Goal: Task Accomplishment & Management: Manage account settings

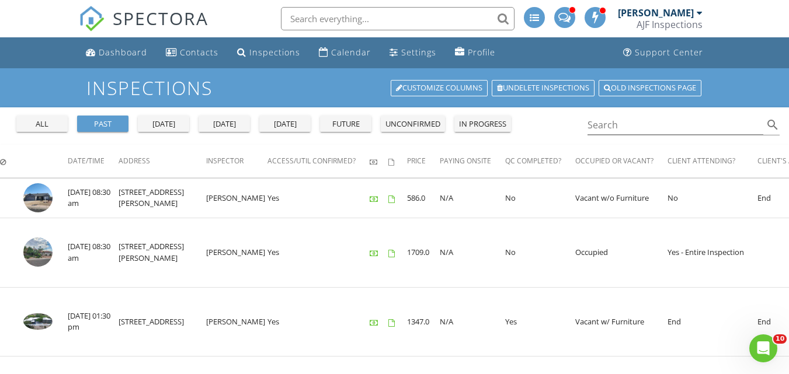
click at [175, 123] on div "yesterday" at bounding box center [164, 125] width 42 height 12
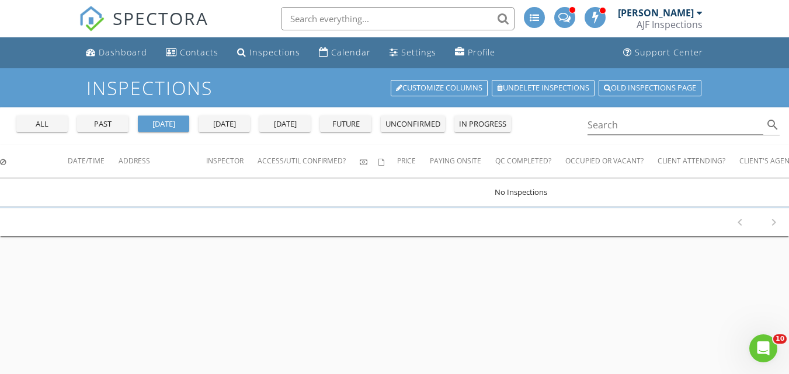
drag, startPoint x: 252, startPoint y: 110, endPoint x: 233, endPoint y: 120, distance: 21.4
click at [248, 111] on div "all past yesterday today tomorrow future unconfirmed in progress" at bounding box center [264, 121] width 504 height 28
click at [118, 123] on div "past" at bounding box center [103, 125] width 42 height 12
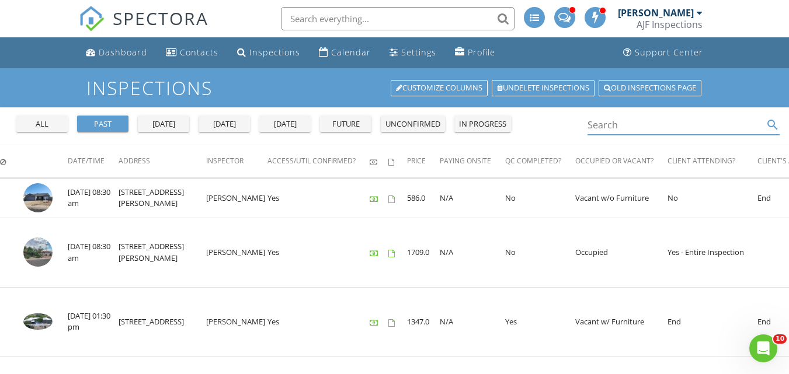
click at [598, 120] on input "Search" at bounding box center [676, 125] width 176 height 19
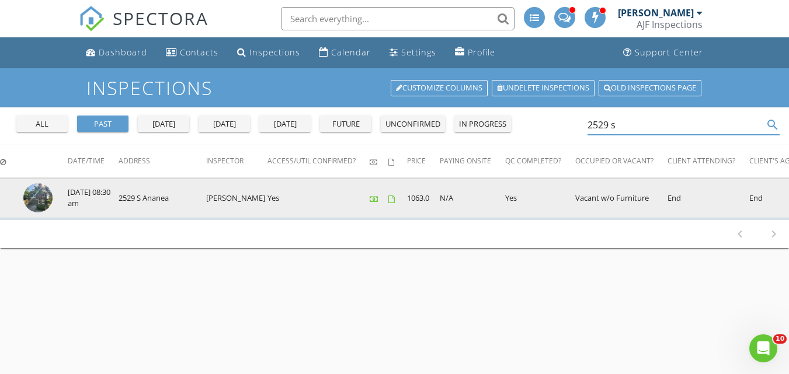
type input "2529 s"
click at [40, 193] on img at bounding box center [37, 197] width 29 height 29
click at [44, 201] on img at bounding box center [37, 197] width 29 height 29
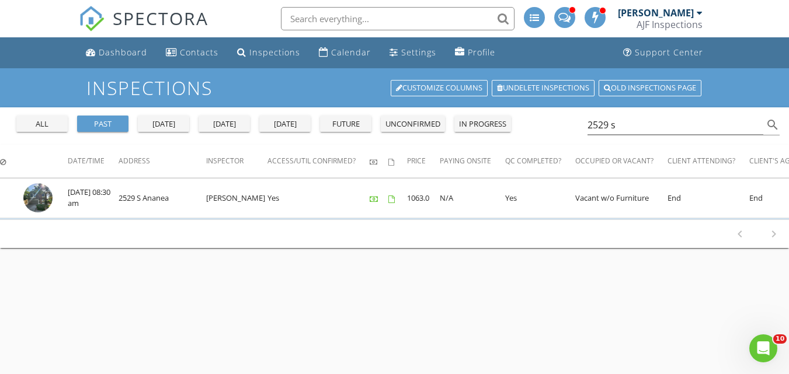
click at [144, 14] on span "SPECTORA" at bounding box center [161, 18] width 96 height 25
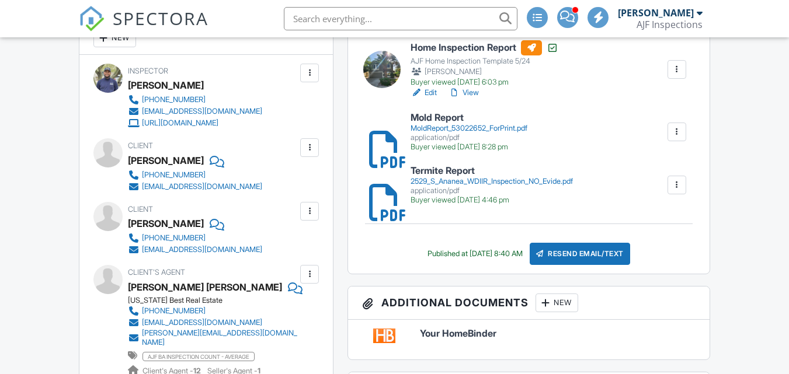
click at [518, 186] on div "2529_S_Ananea_WDIIR_Inspection_NO_Evide.pdf" at bounding box center [492, 181] width 162 height 9
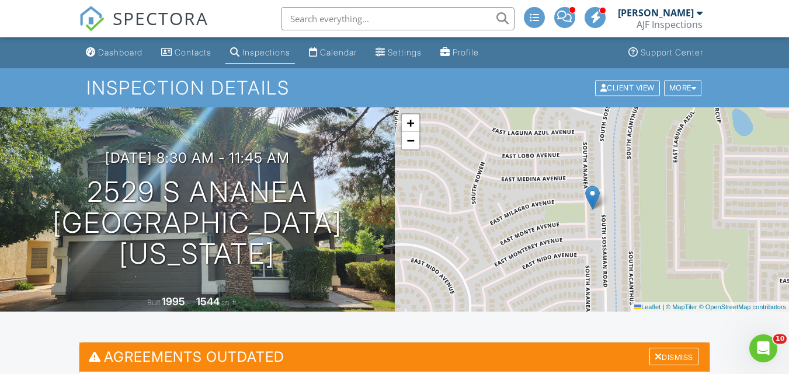
click at [136, 20] on span "SPECTORA" at bounding box center [161, 18] width 96 height 25
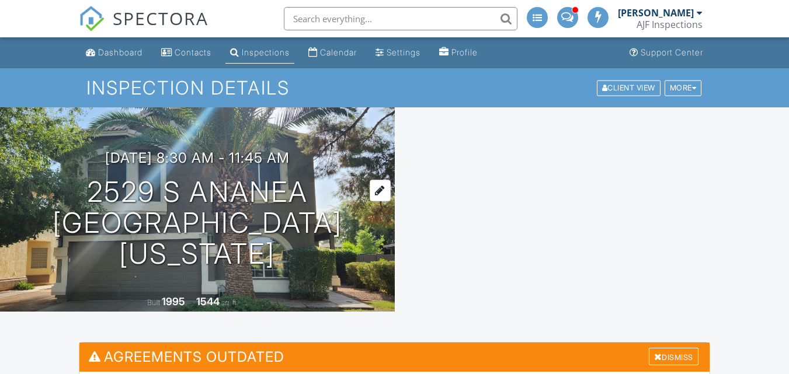
scroll to position [117, 0]
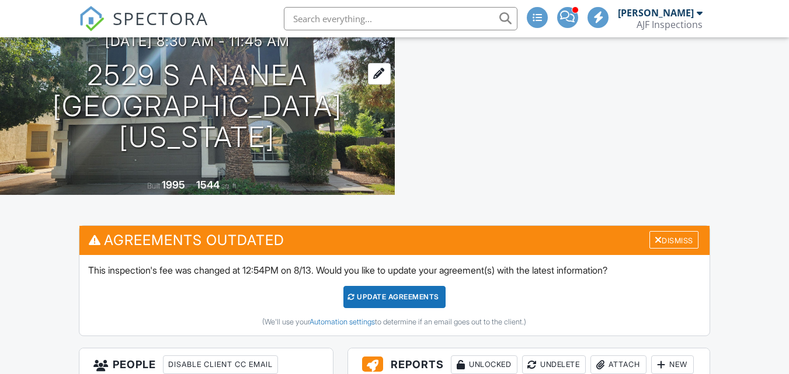
click at [213, 109] on h1 "2529 S Ananea Mesa, Arizona 85209" at bounding box center [198, 106] width 358 height 92
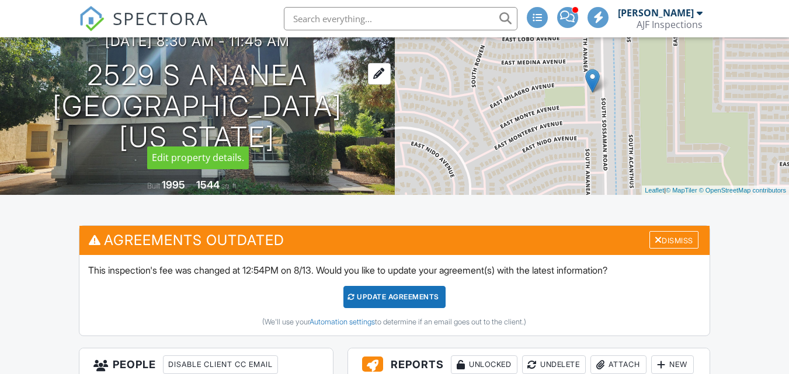
scroll to position [0, 0]
click at [195, 117] on h1 "2529 S Ananea Mesa, Arizona 85209" at bounding box center [198, 106] width 358 height 92
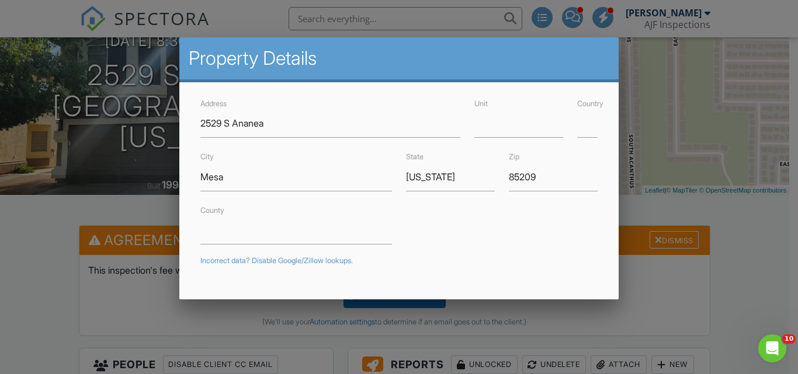
click at [521, 346] on div at bounding box center [399, 176] width 798 height 468
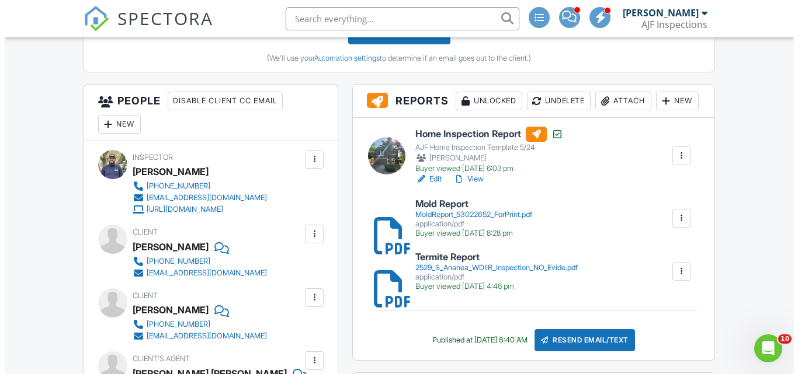
scroll to position [409, 0]
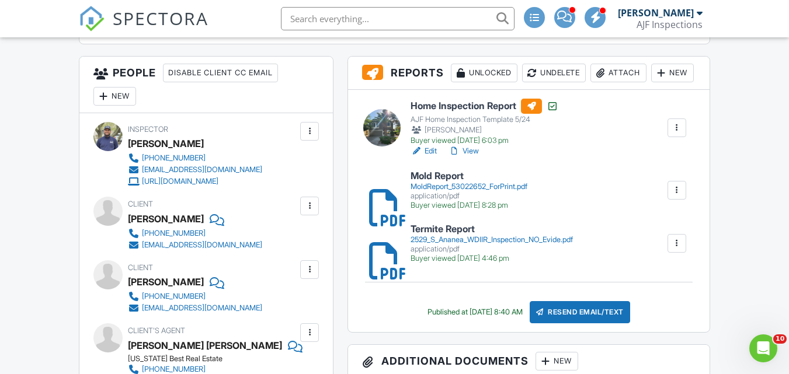
click at [591, 82] on div "Attach" at bounding box center [619, 73] width 56 height 19
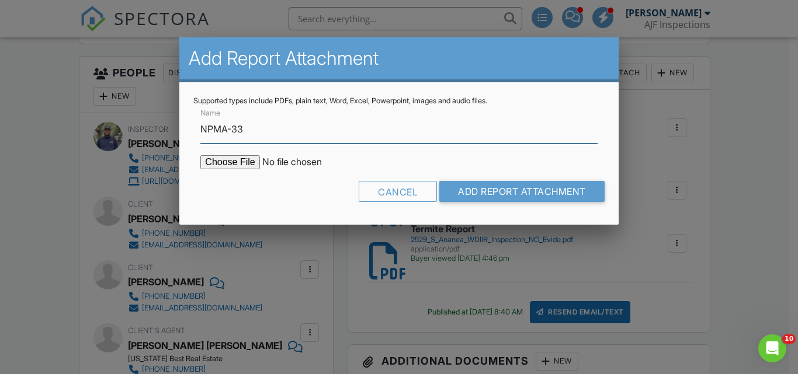
type input "NPMA-33"
click at [237, 160] on input "file" at bounding box center [299, 162] width 199 height 14
type input "C:\fakepath\2529 S Ananea NPMA-33.pdf"
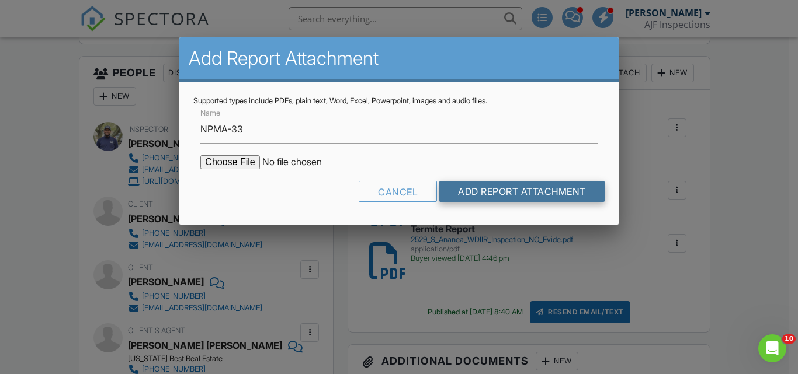
click at [518, 194] on input "Add Report Attachment" at bounding box center [521, 191] width 165 height 21
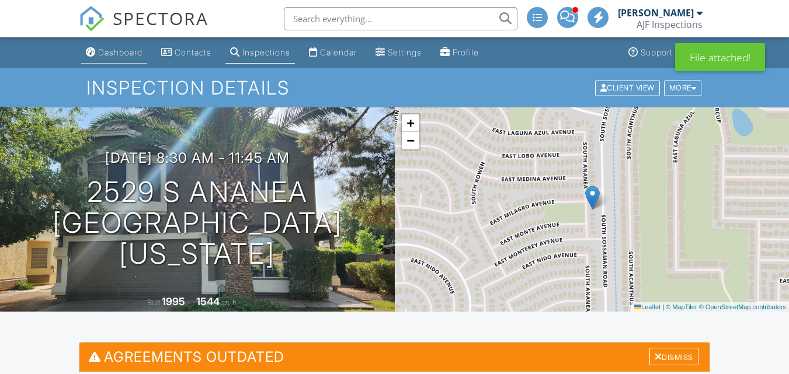
click at [115, 51] on div "Dashboard" at bounding box center [120, 52] width 44 height 10
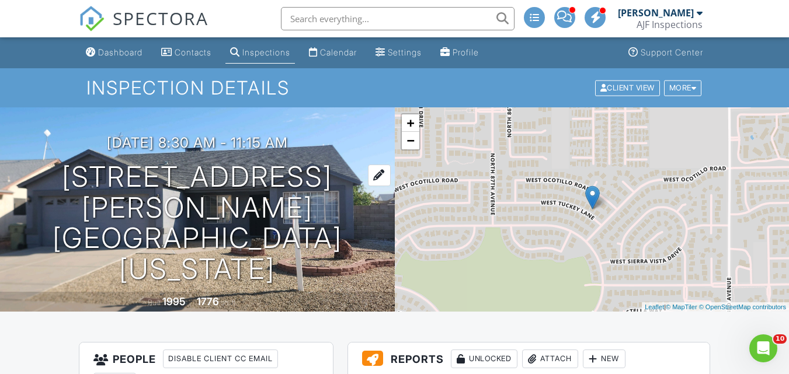
click at [183, 233] on h1 "8512 W Tuckey Ln Glendale, Arizona 85305" at bounding box center [198, 223] width 358 height 123
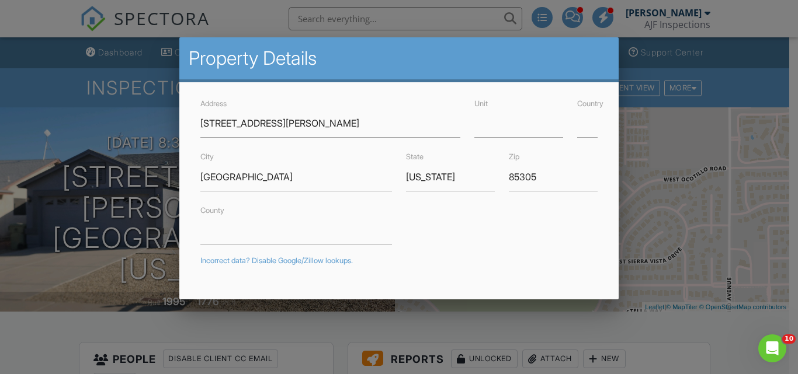
click at [98, 208] on div at bounding box center [399, 176] width 798 height 468
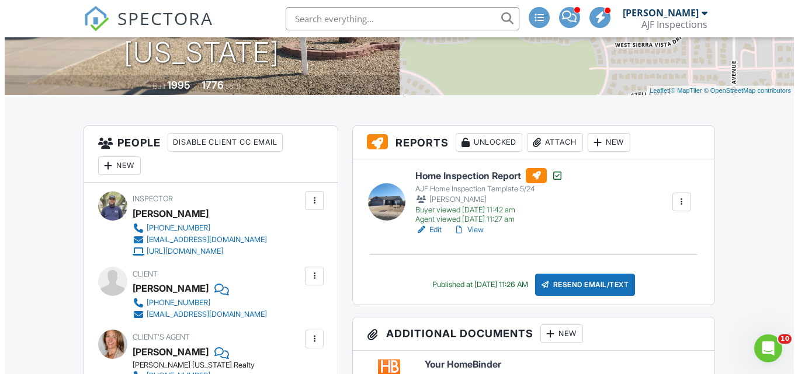
scroll to position [292, 0]
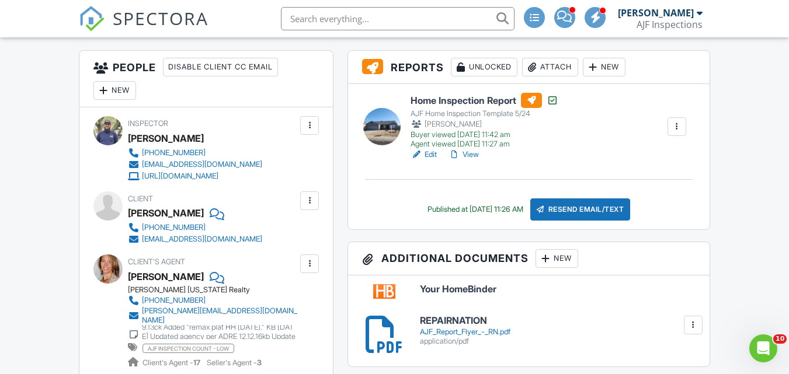
click at [555, 61] on div "Attach" at bounding box center [550, 67] width 56 height 19
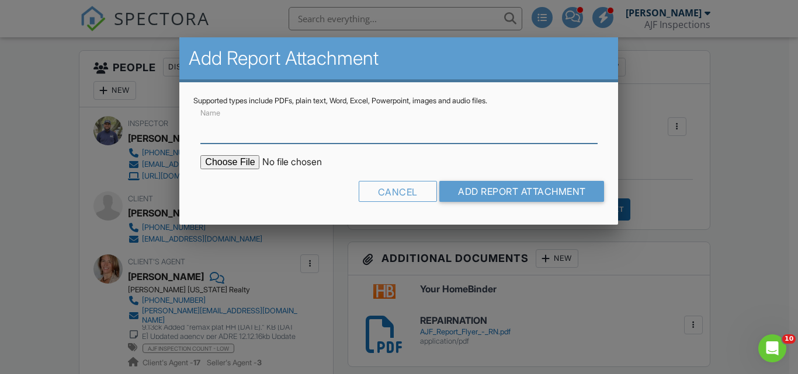
click at [250, 134] on input "Name" at bounding box center [398, 129] width 397 height 29
type input "Termite Report"
click at [245, 160] on input "file" at bounding box center [299, 162] width 199 height 14
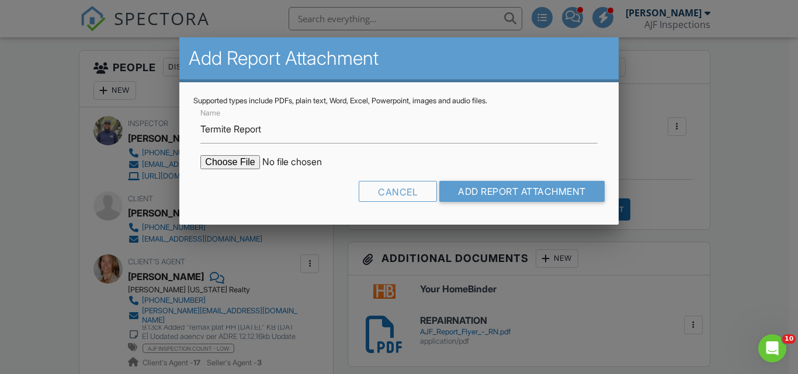
type input "C:\fakepath\8512 W Tuckey Ln WDIIR Inspection NO Evide.pdf"
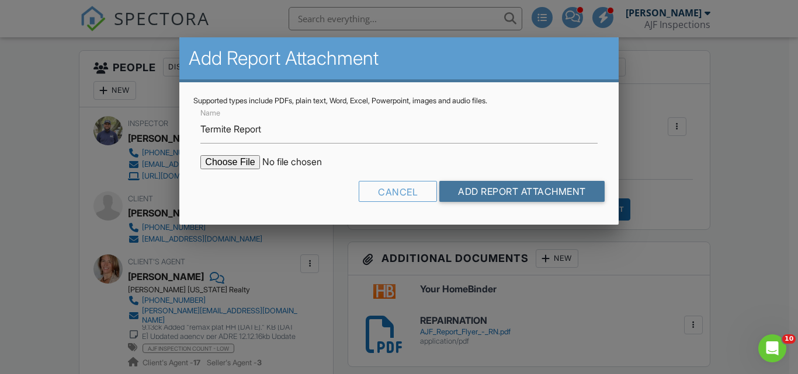
click at [538, 194] on input "Add Report Attachment" at bounding box center [521, 191] width 165 height 21
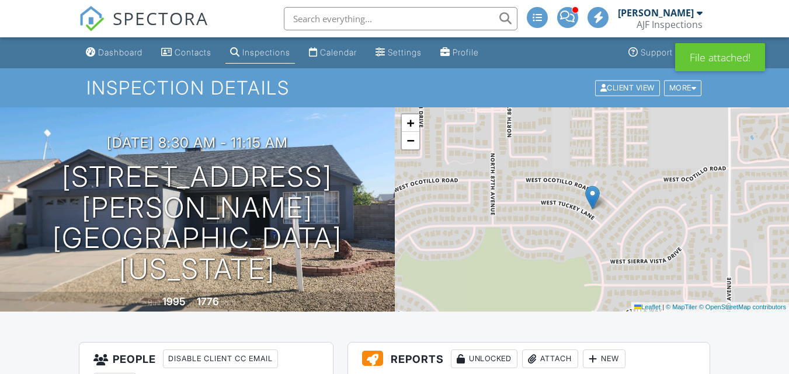
click at [126, 18] on span "SPECTORA" at bounding box center [161, 18] width 96 height 25
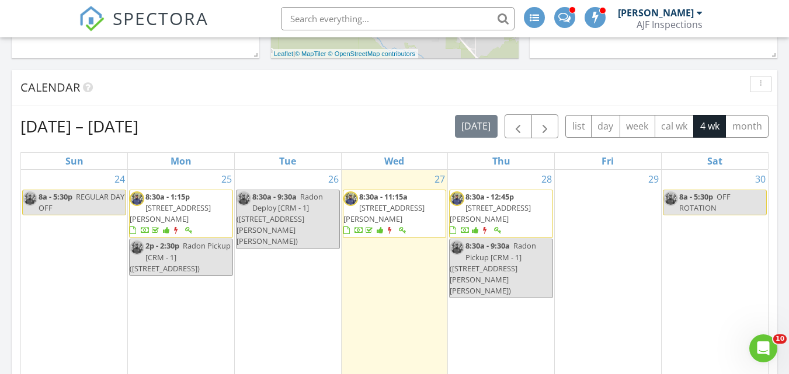
scroll to position [409, 0]
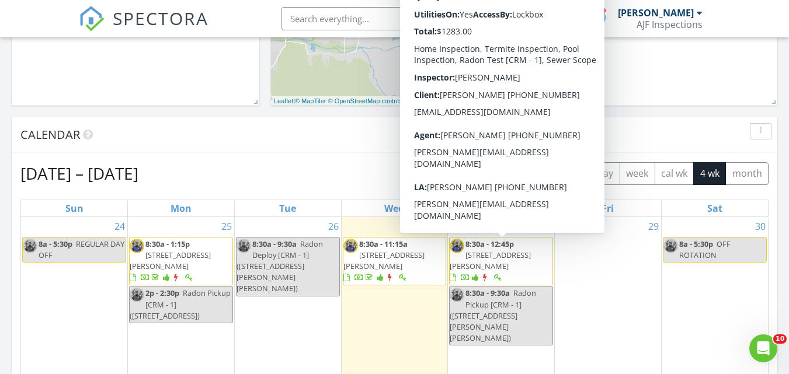
click at [504, 245] on span "8:30a - 12:45p" at bounding box center [490, 244] width 48 height 11
